Goal: Task Accomplishment & Management: Manage account settings

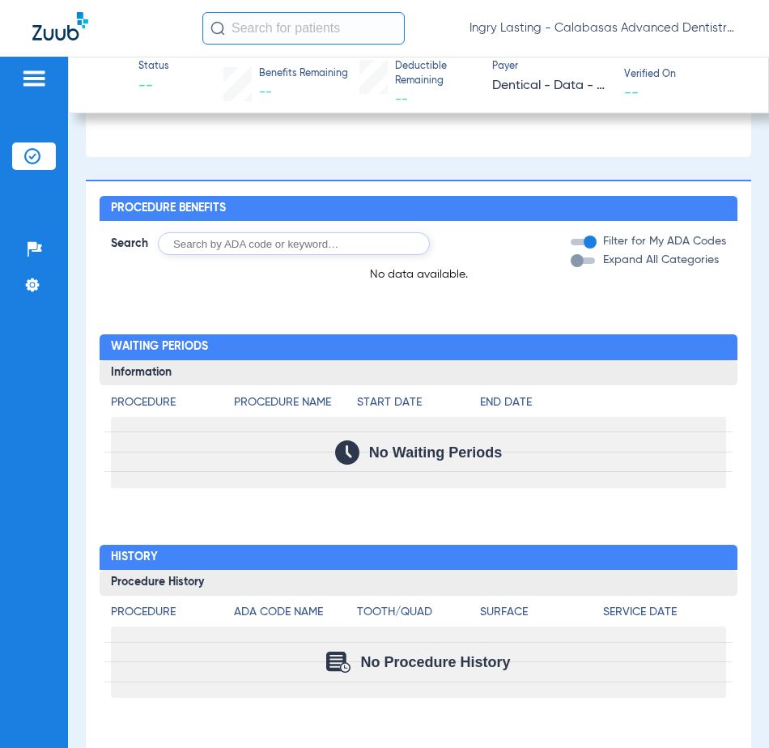
scroll to position [1296, 0]
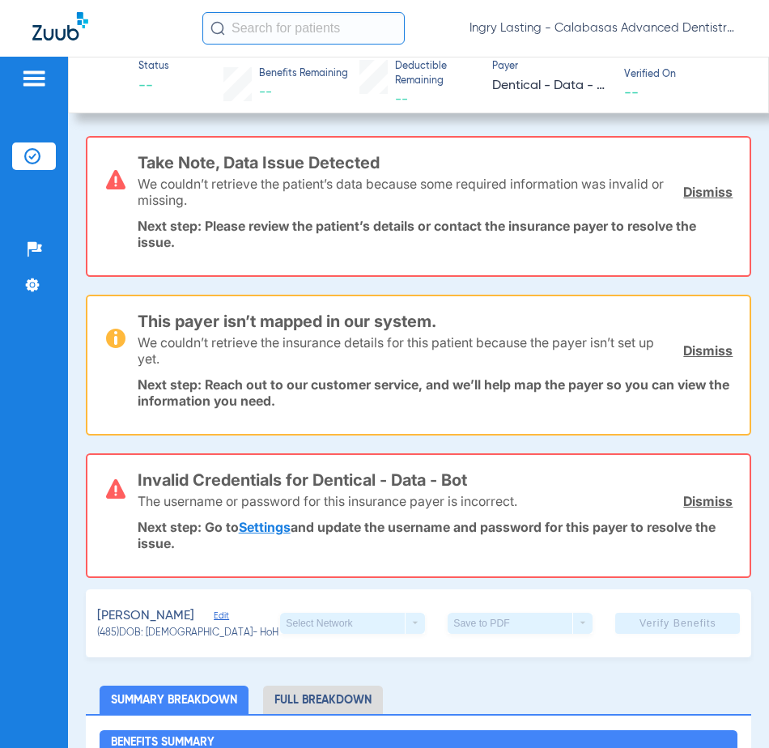
click at [711, 23] on span "Ingry Lasting - Calabasas Advanced Dentistry" at bounding box center [603, 28] width 267 height 16
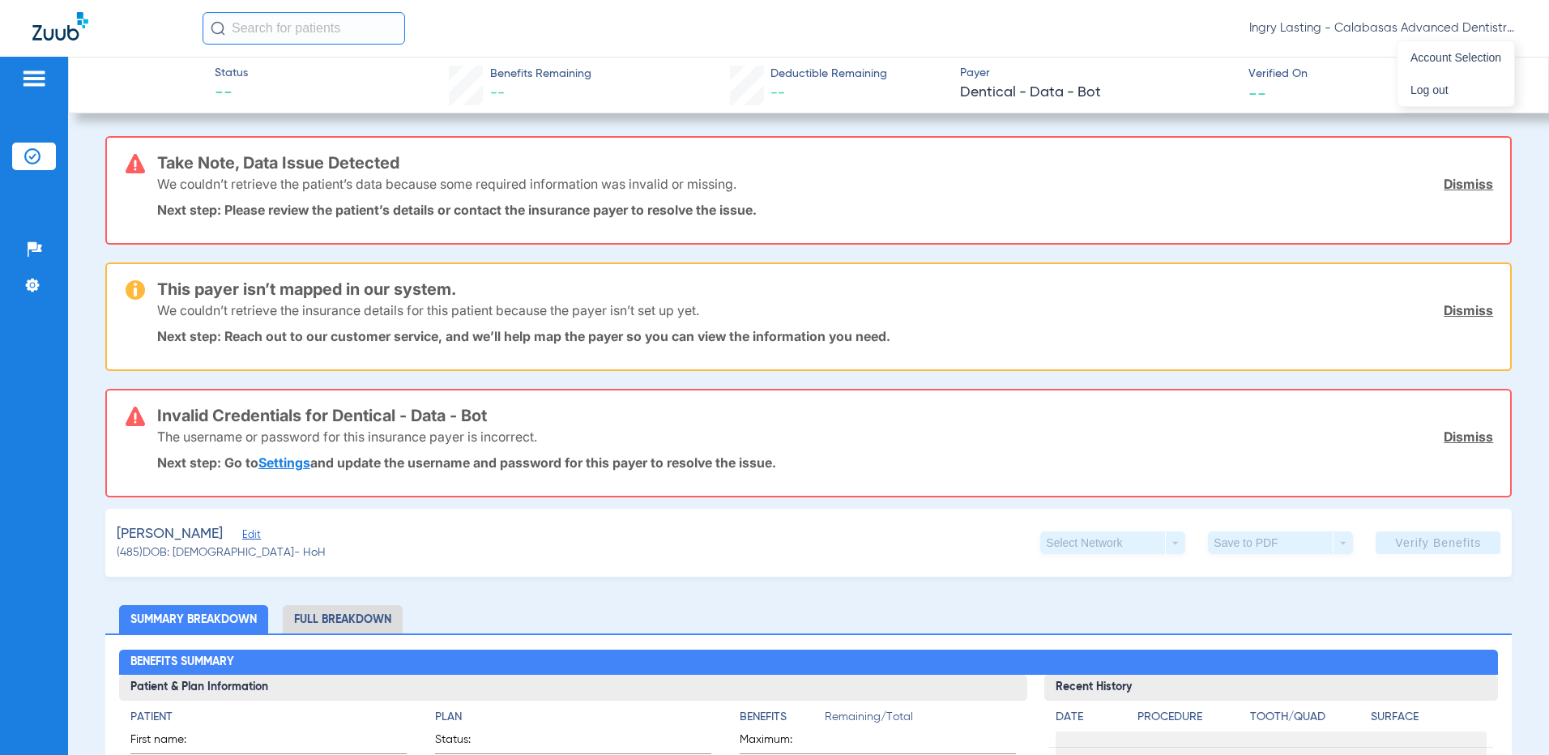
click at [769, 27] on div at bounding box center [774, 377] width 1549 height 755
click at [769, 27] on span "Ingry Lasting - Calabasas Advanced Dentistry" at bounding box center [1382, 28] width 267 height 16
click at [1515, 30] on span "Ingry Lasting - Calabasas Advanced Dentistry" at bounding box center [1382, 28] width 267 height 16
click at [1455, 49] on button "Account Selection" at bounding box center [1455, 57] width 117 height 32
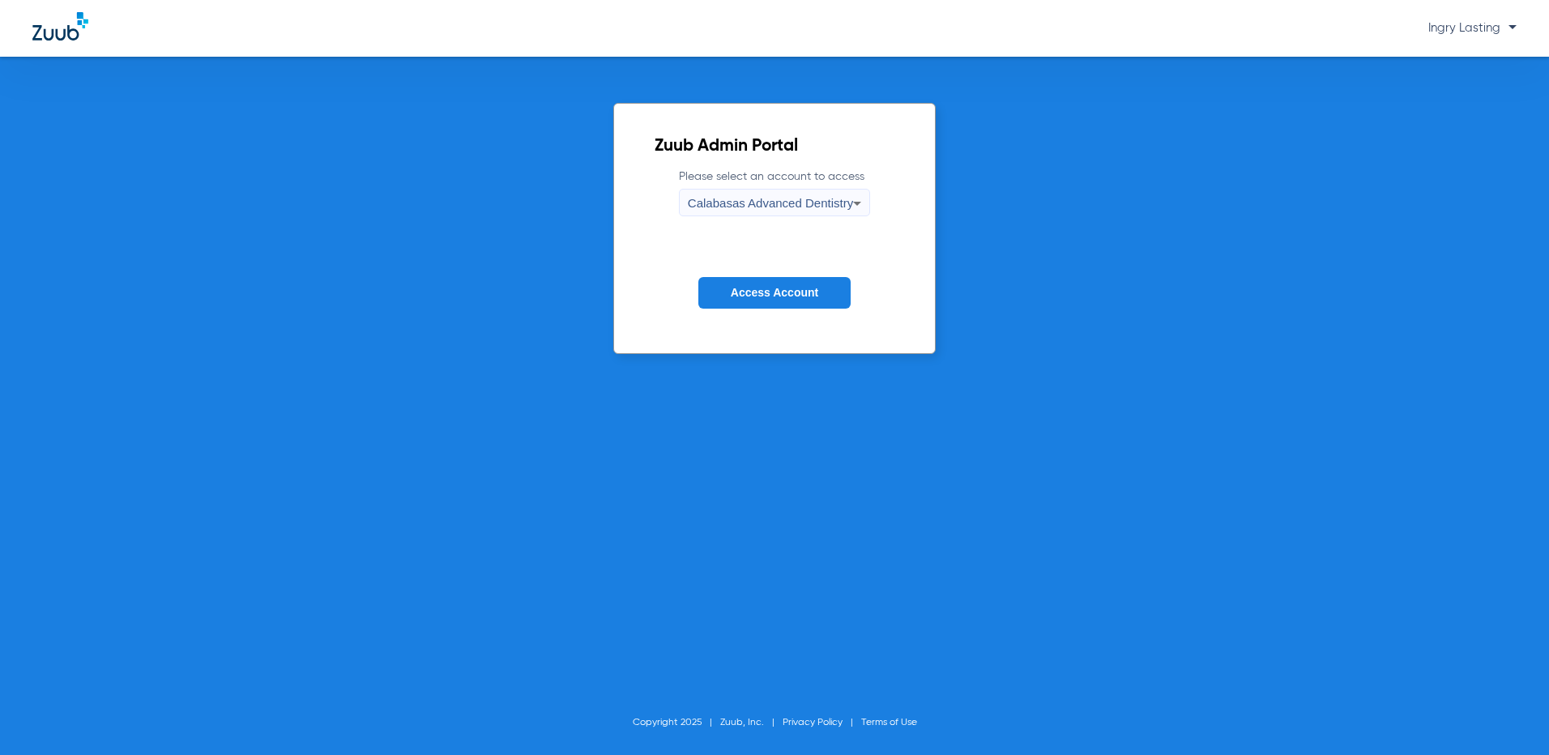
click at [814, 198] on span "Calabasas Advanced Dentistry" at bounding box center [770, 203] width 165 height 14
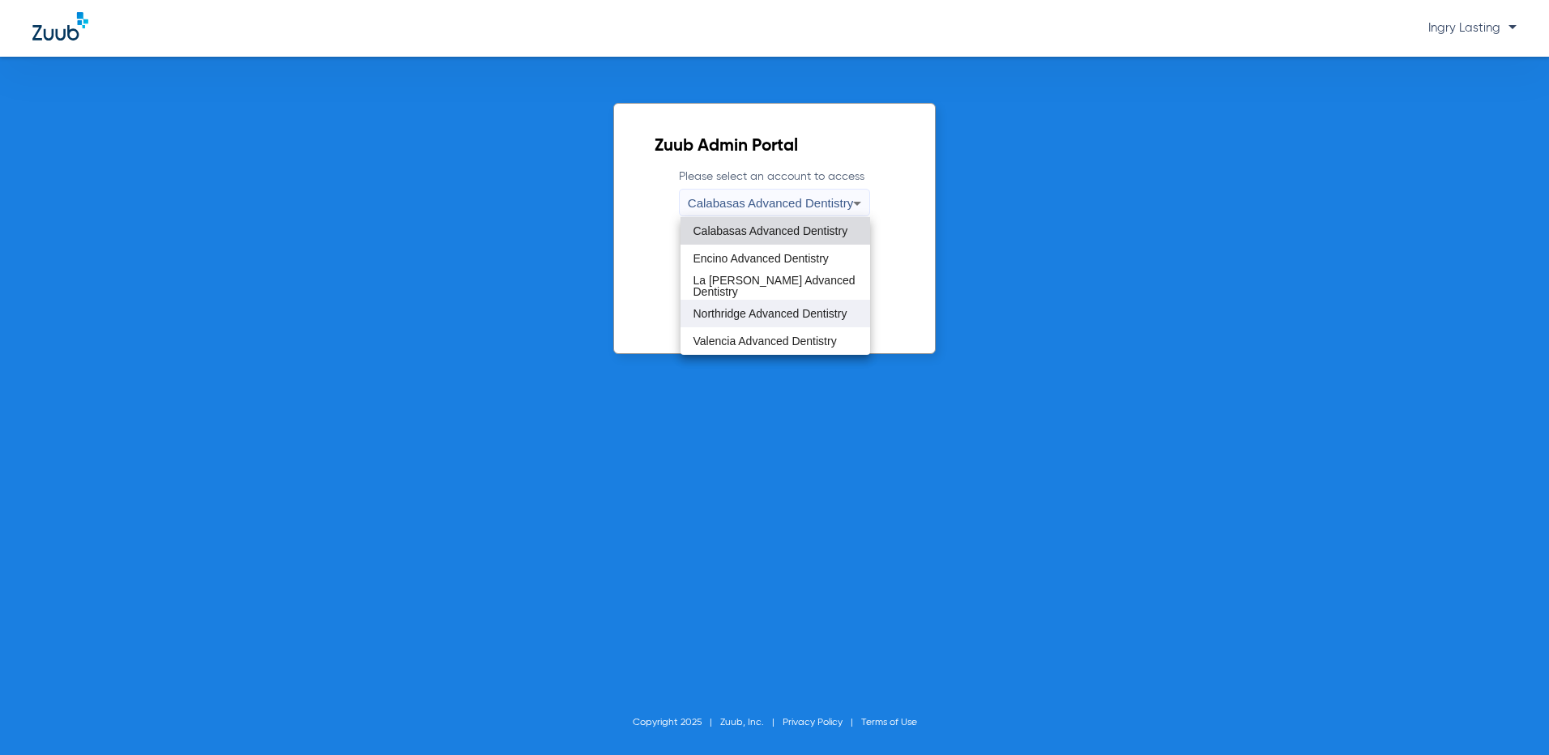
click at [765, 314] on span "Northridge Advanced Dentistry" at bounding box center [770, 313] width 154 height 11
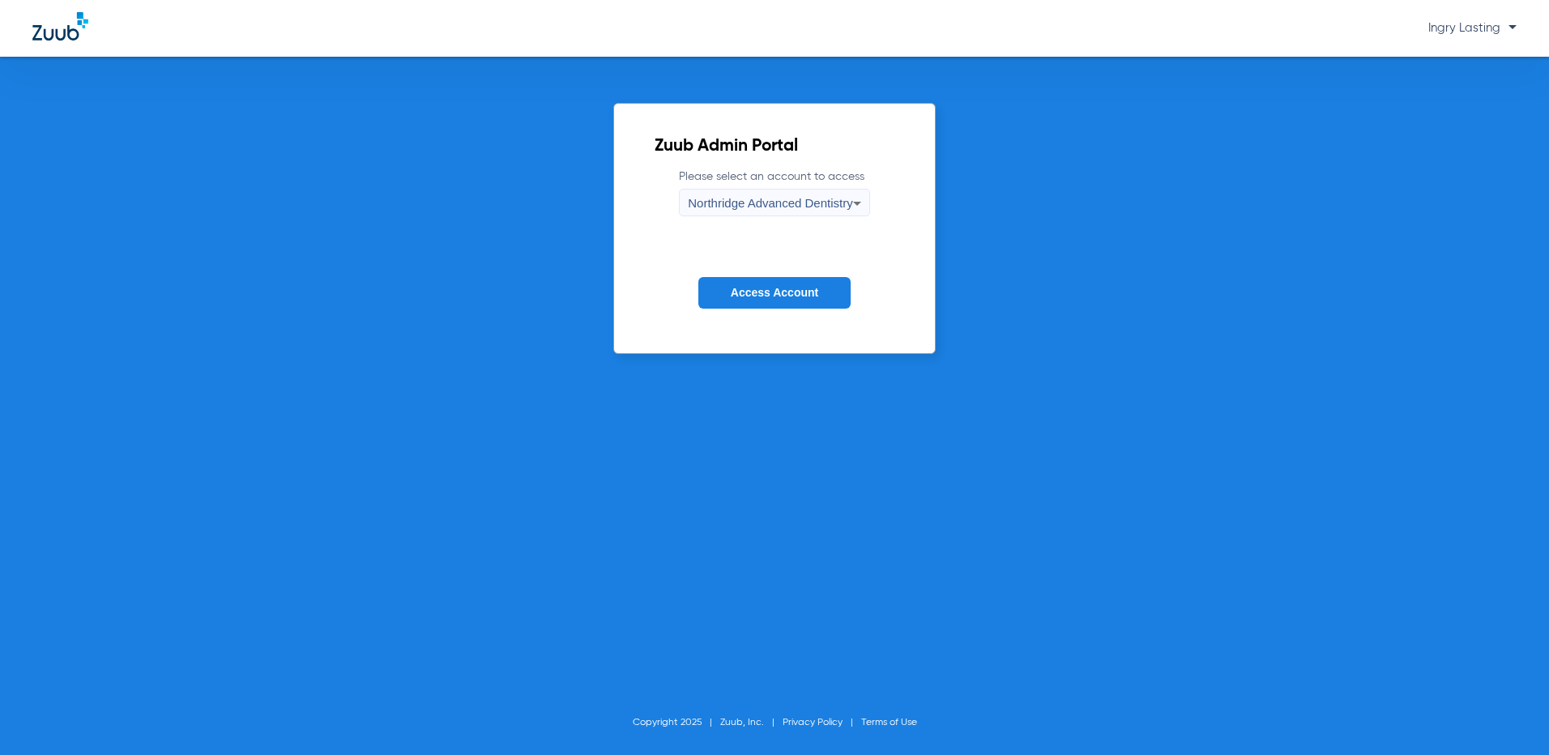
click at [748, 279] on button "Access Account" at bounding box center [774, 293] width 152 height 32
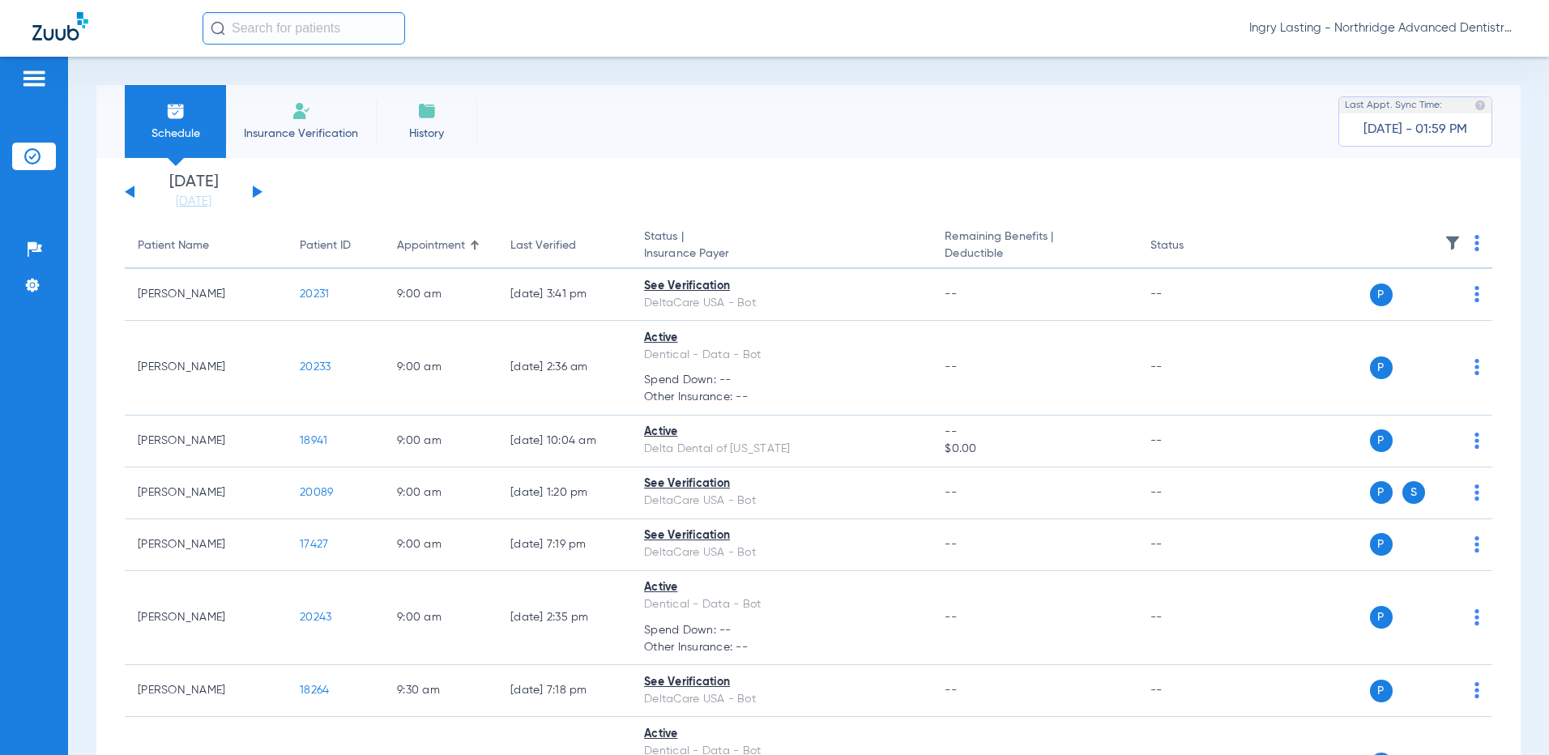
click at [1514, 23] on span "Ingry Lasting - Northridge Advanced Dentistry" at bounding box center [1382, 28] width 267 height 16
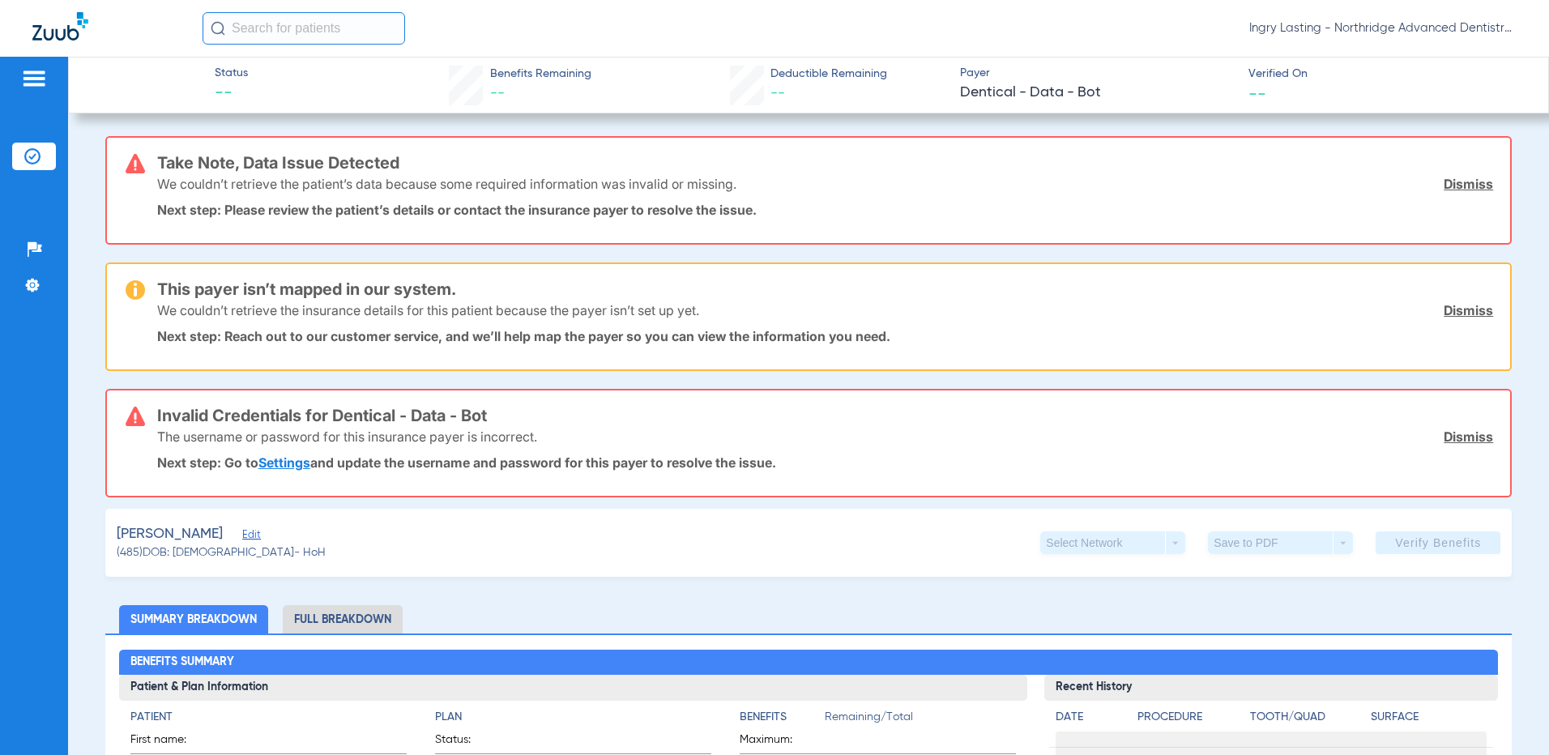
click at [1423, 26] on span "Ingry Lasting - Northridge Advanced Dentistry" at bounding box center [1382, 28] width 267 height 16
click at [1509, 32] on span "Ingry Lasting - Northridge Advanced Dentistry" at bounding box center [1382, 28] width 267 height 16
click at [1483, 63] on span "Account Selection" at bounding box center [1455, 57] width 91 height 11
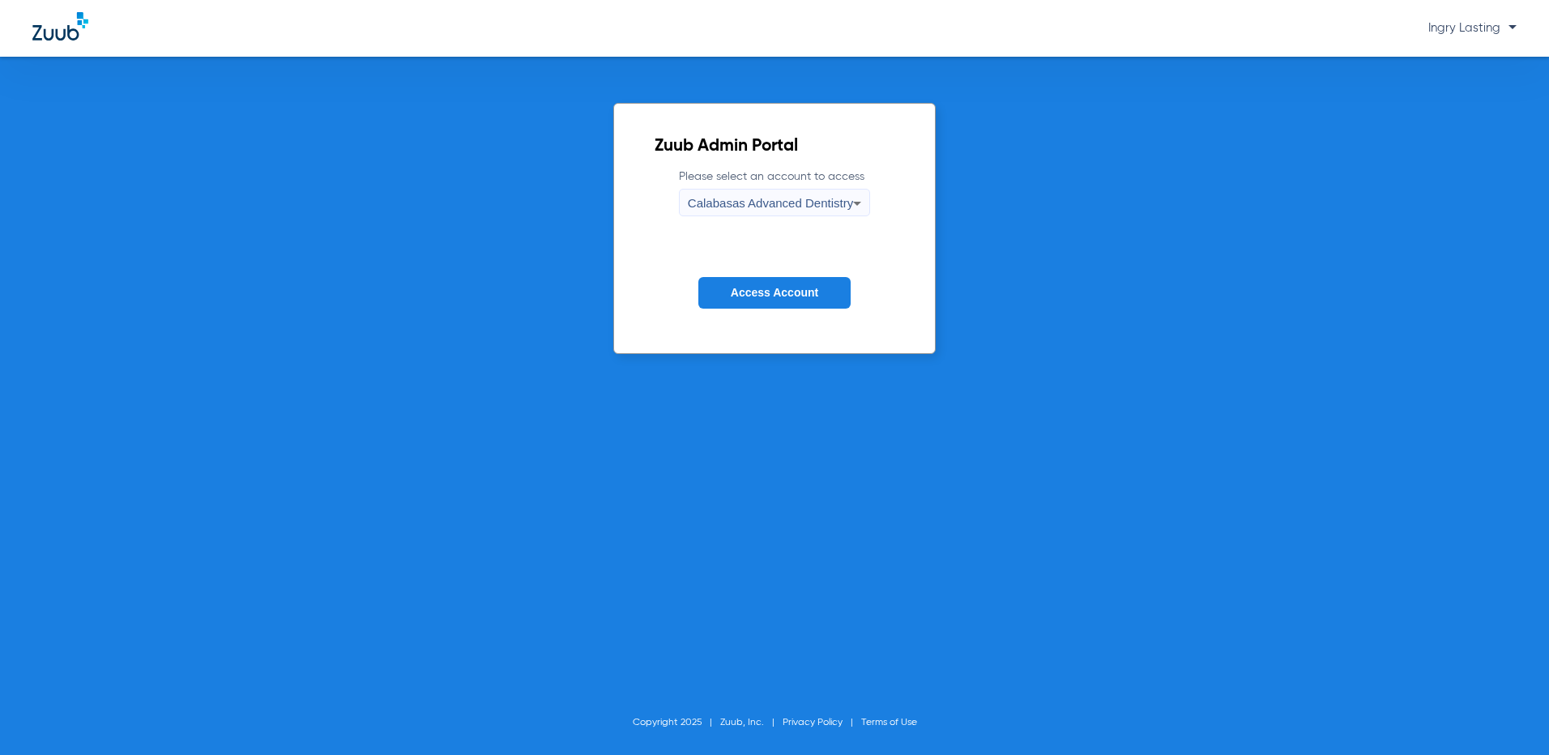
click at [760, 200] on span "Calabasas Advanced Dentistry" at bounding box center [770, 203] width 165 height 14
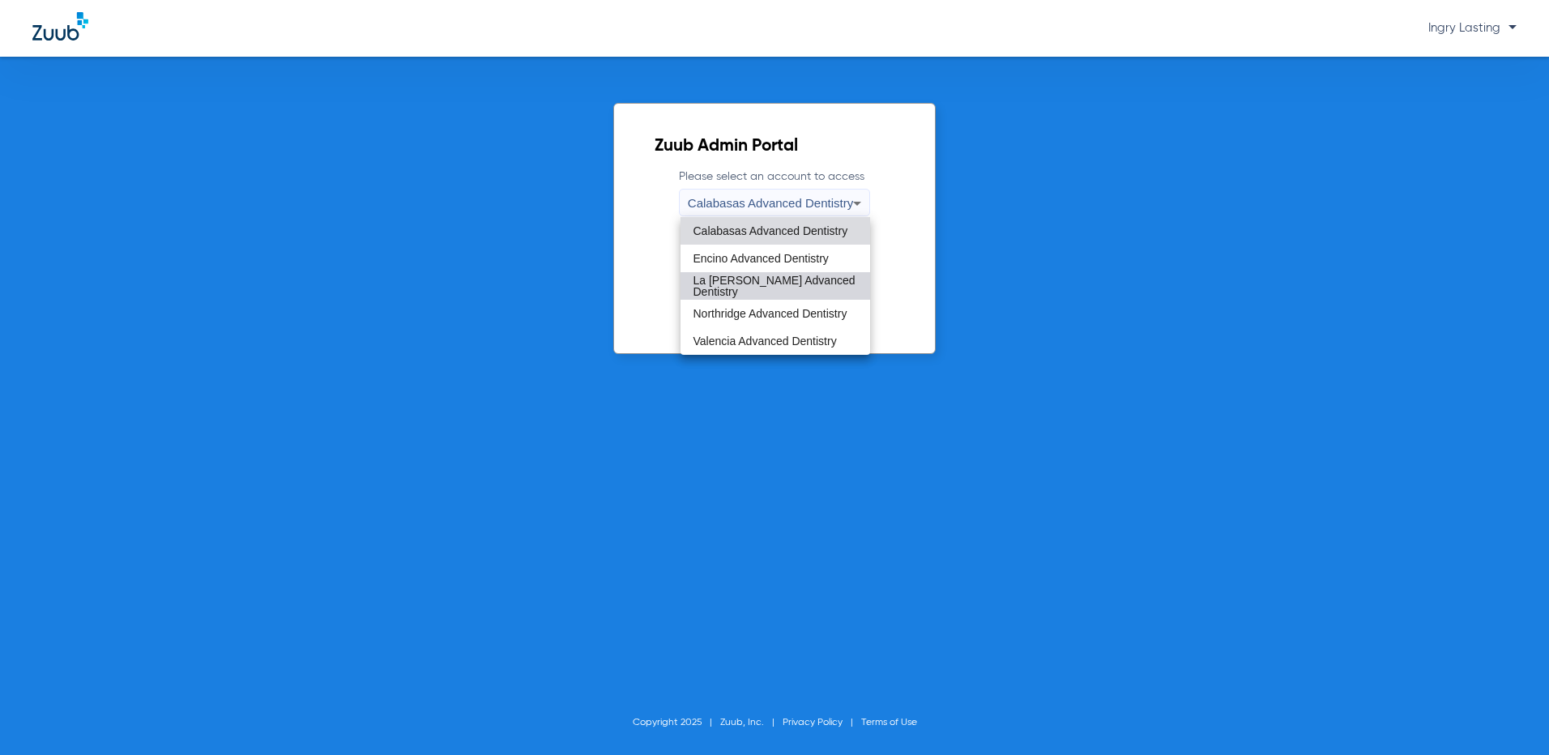
click at [731, 286] on span "La Puente Advanced Dentistry" at bounding box center [775, 286] width 164 height 23
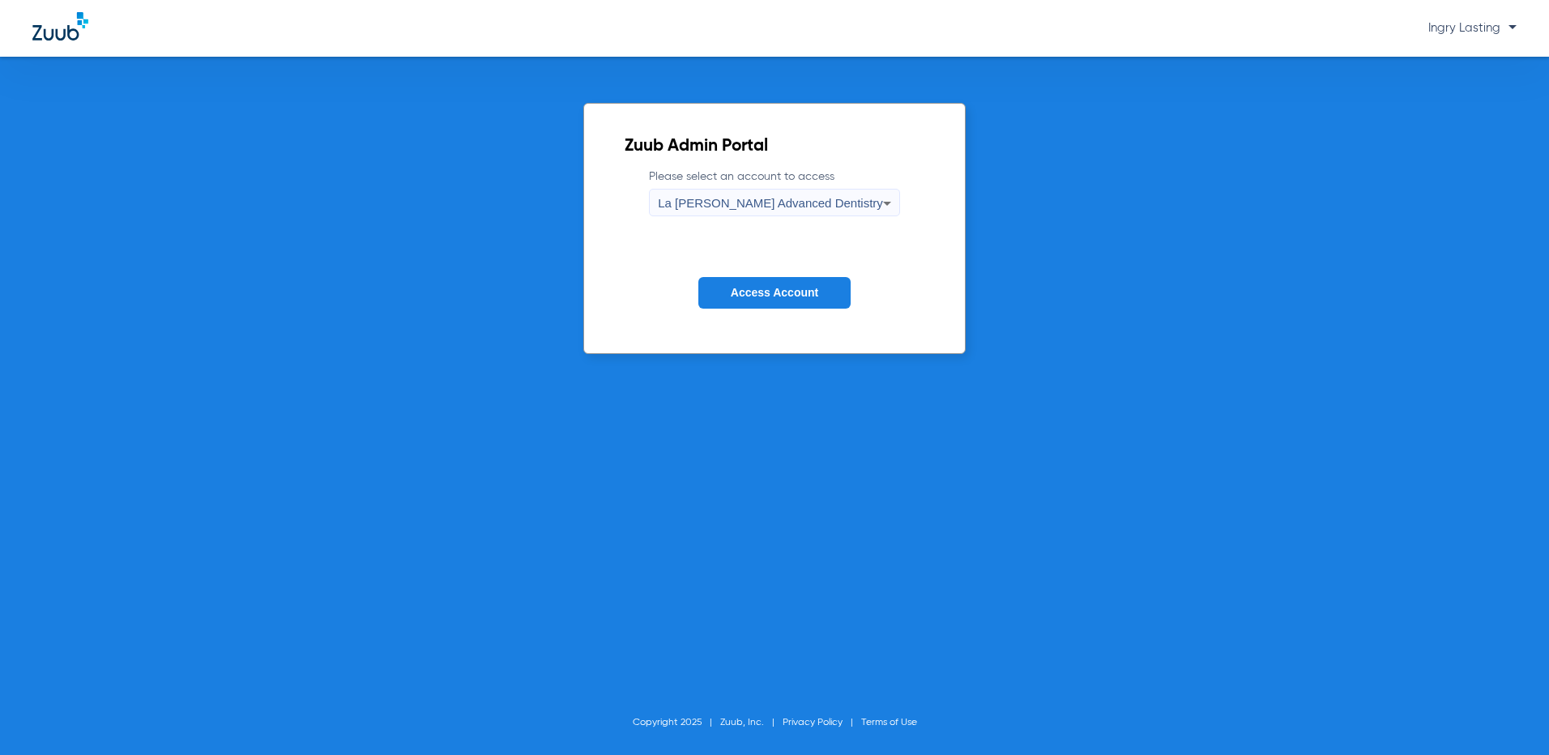
click at [766, 292] on span "Access Account" at bounding box center [774, 292] width 87 height 13
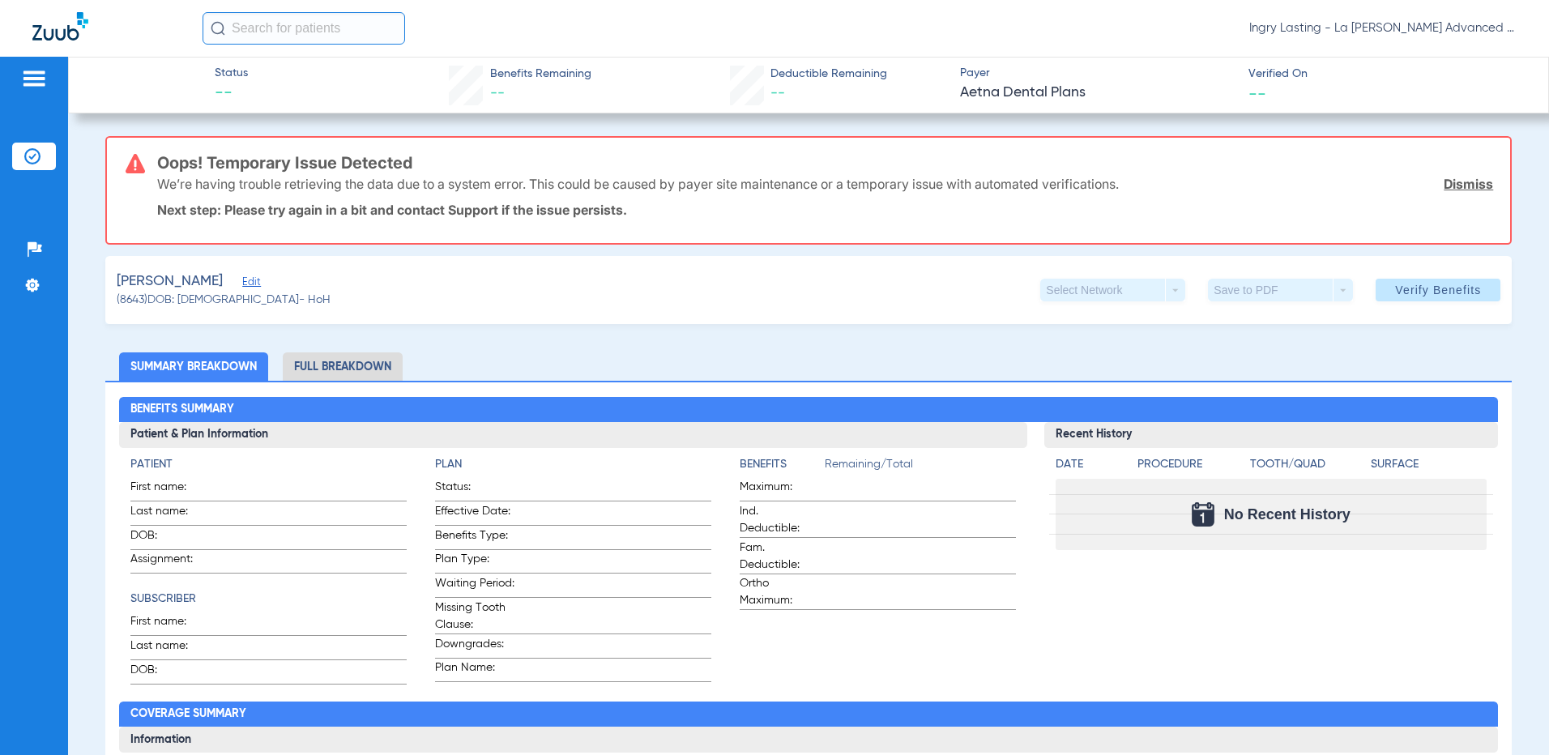
click at [1524, 577] on app-member-insurance-verification-view "Status -- Benefits Remaining -- Deductible Remaining -- Payer Aetna Dental Plan…" at bounding box center [808, 754] width 1480 height 1395
